Goal: Task Accomplishment & Management: Complete application form

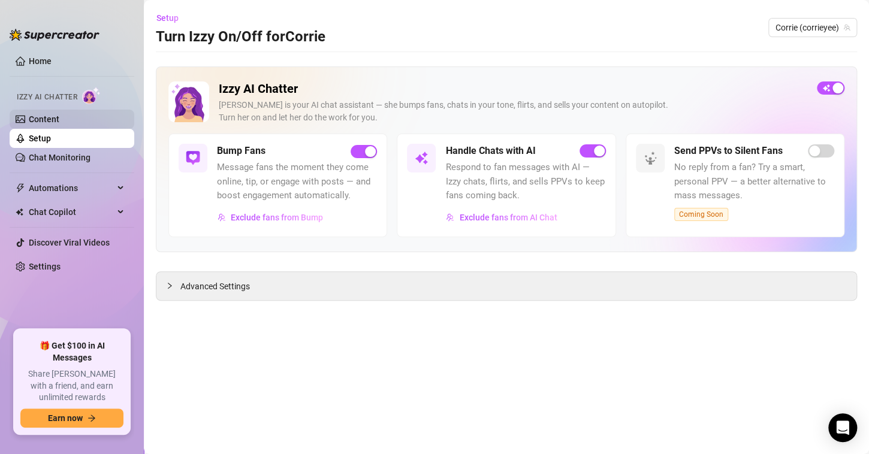
click at [59, 117] on link "Content" at bounding box center [44, 119] width 31 height 10
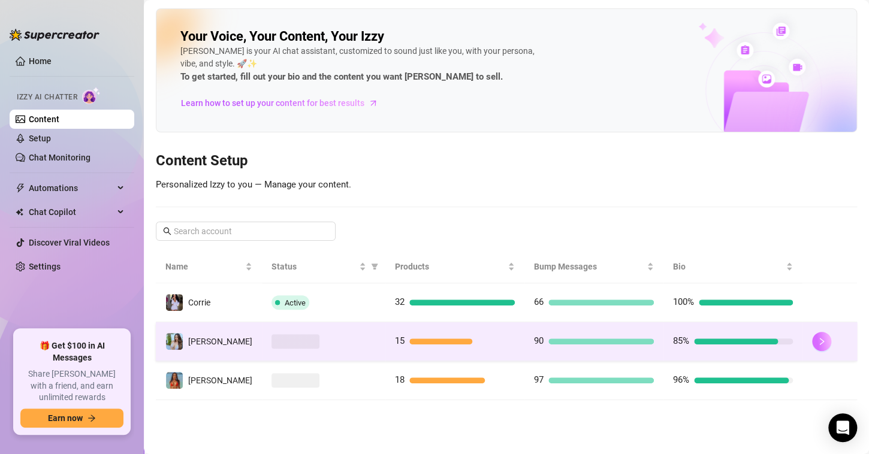
click at [812, 336] on button "button" at bounding box center [821, 341] width 19 height 19
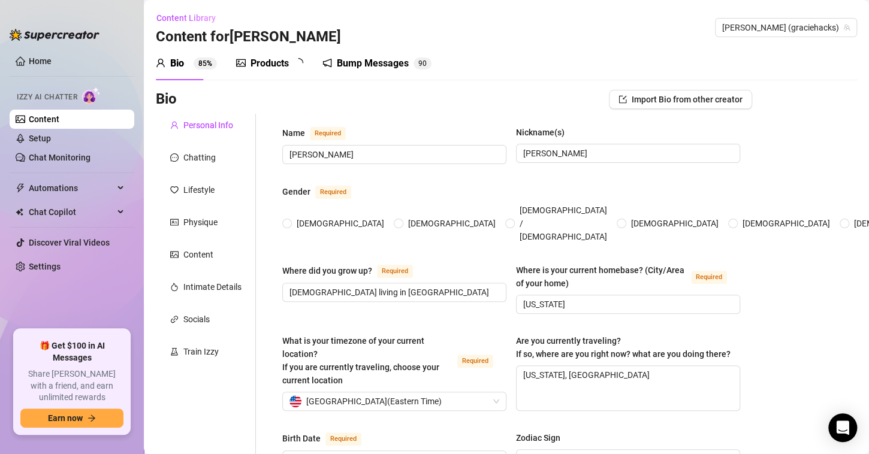
type input "[PERSON_NAME]"
type input "[DEMOGRAPHIC_DATA] living in [GEOGRAPHIC_DATA]"
type input "[US_STATE]"
type textarea "[US_STATE], [GEOGRAPHIC_DATA]"
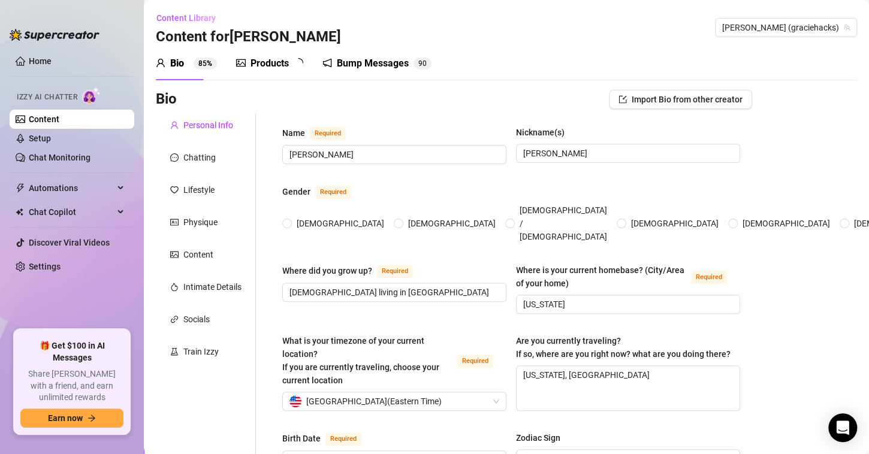
type input "Straight"
type input "Single"
type input "none"
type input "2 dogs"
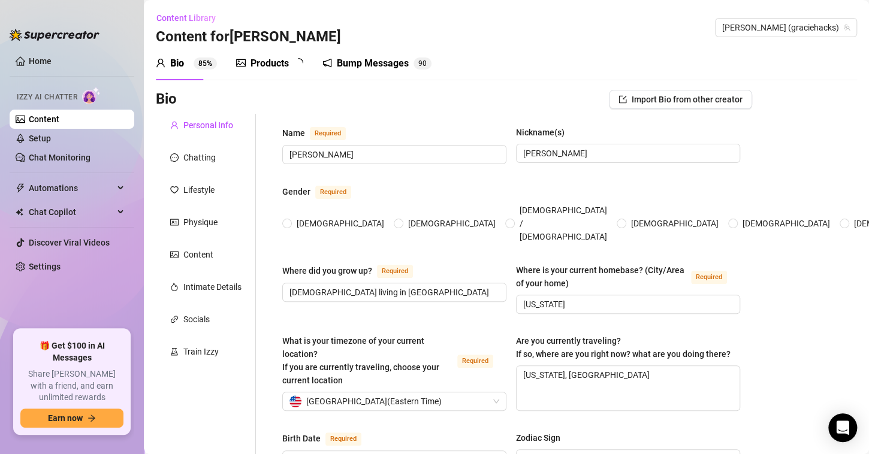
type input "Onlyfans"
type input "undergrad/drop out"
type textarea "A penthouse in [US_STATE], with a house in [GEOGRAPHIC_DATA] and Malibu, Multip…"
radio input "true"
type input "[DATE]"
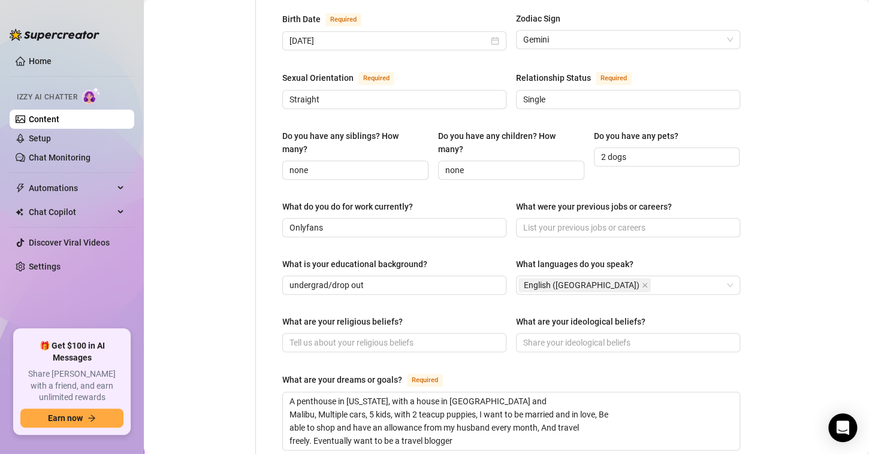
scroll to position [779, 0]
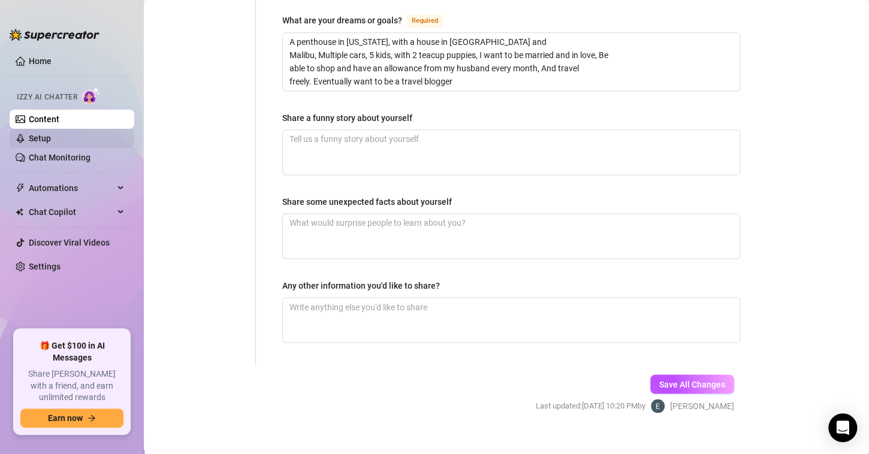
click at [51, 134] on link "Setup" at bounding box center [40, 139] width 22 height 10
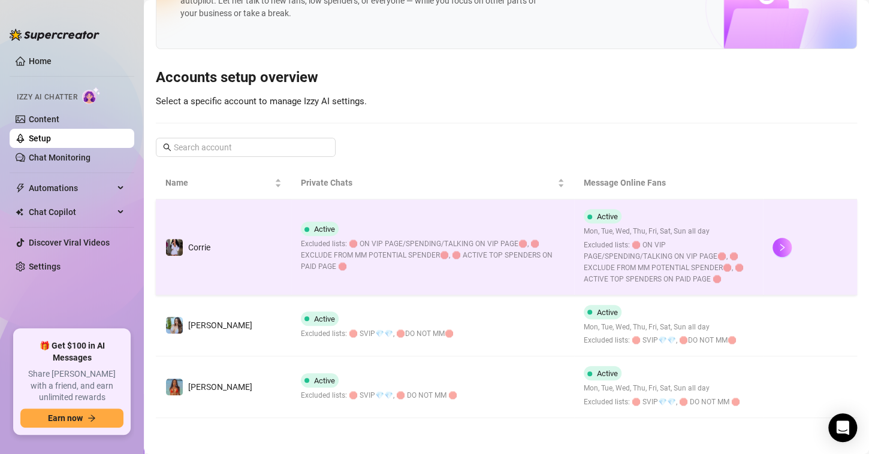
scroll to position [62, 0]
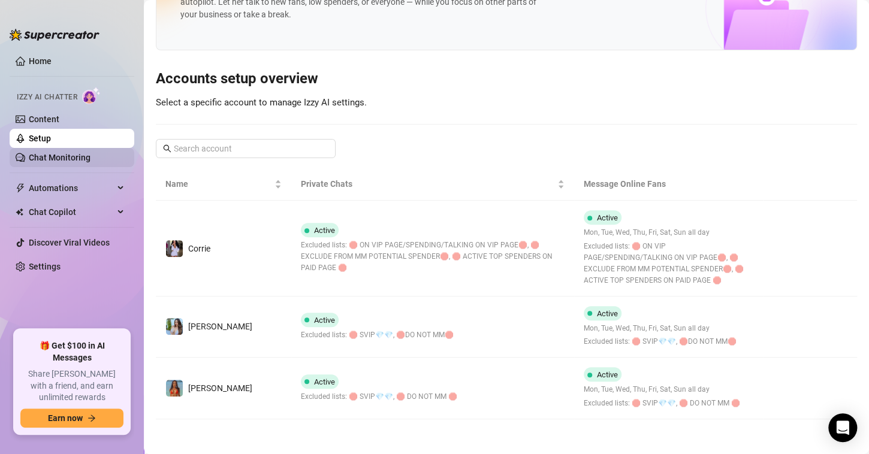
click at [76, 155] on link "Chat Monitoring" at bounding box center [60, 158] width 62 height 10
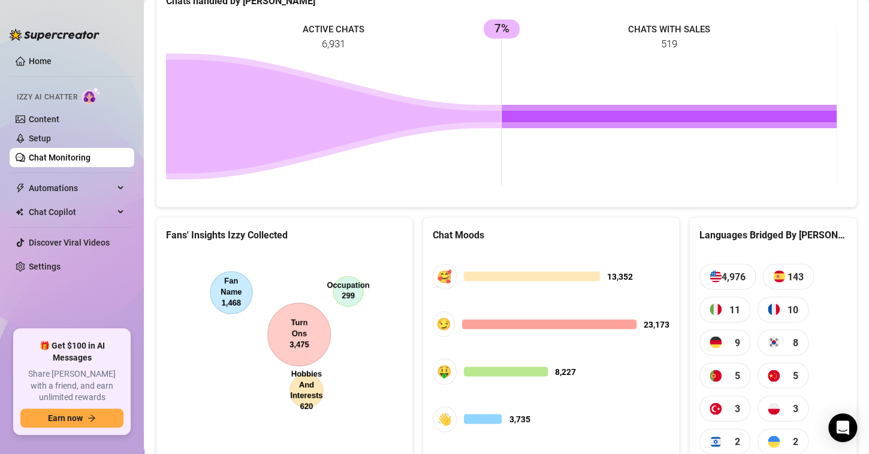
scroll to position [729, 0]
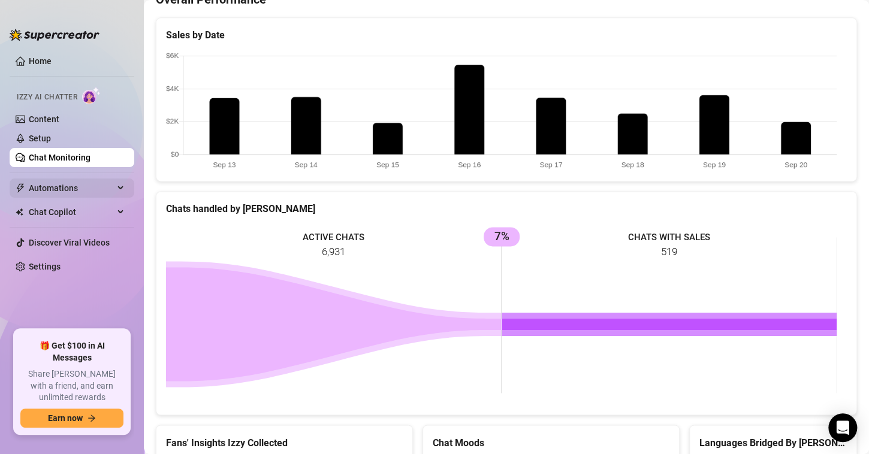
click at [95, 187] on span "Automations" at bounding box center [71, 188] width 85 height 19
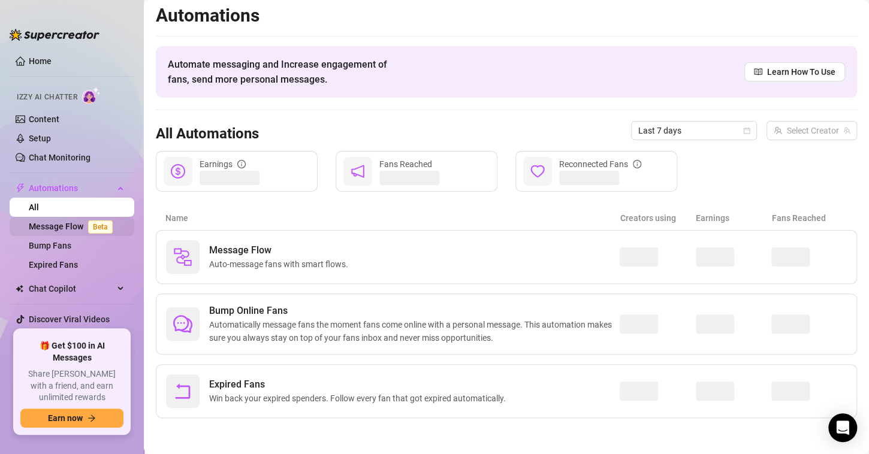
scroll to position [2, 0]
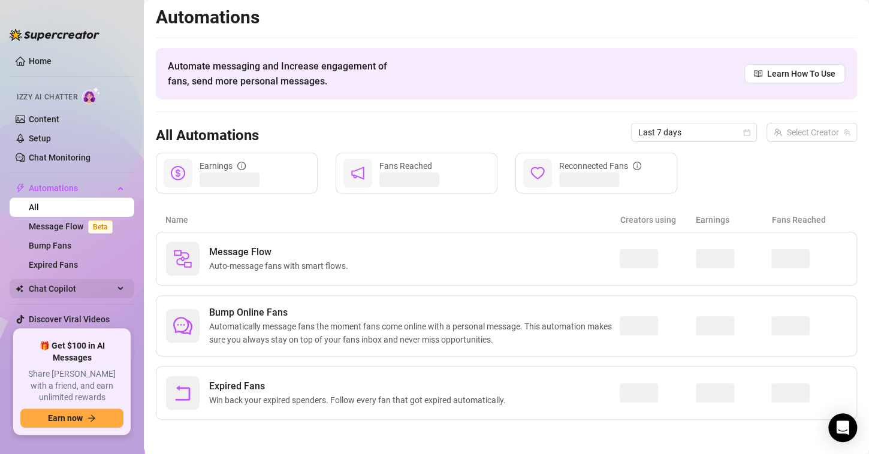
click at [71, 288] on span "Chat Copilot" at bounding box center [71, 288] width 85 height 19
